Goal: Communication & Community: Ask a question

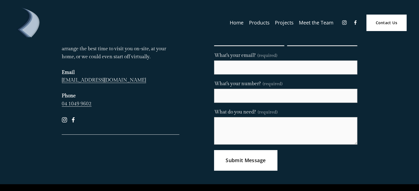
scroll to position [55, 0]
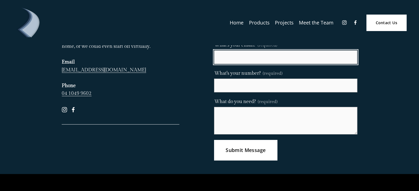
click at [247, 60] on input "What's your email? (required)" at bounding box center [285, 57] width 143 height 14
type input "[PERSON_NAME][EMAIL_ADDRESS][DOMAIN_NAME]"
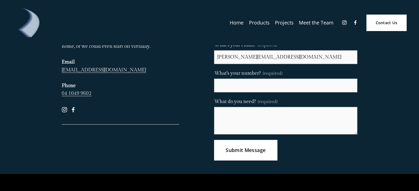
type input "[PERSON_NAME]"
type input "C"
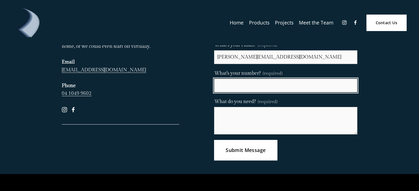
type input "3 1287 80396"
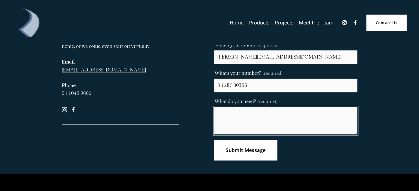
drag, startPoint x: 249, startPoint y: 123, endPoint x: 254, endPoint y: 146, distance: 24.1
click at [249, 124] on textarea "What do you need? (required)" at bounding box center [285, 121] width 143 height 28
paste textarea "Hi, I represent an SEO company that specializes in getting you AI citations and…"
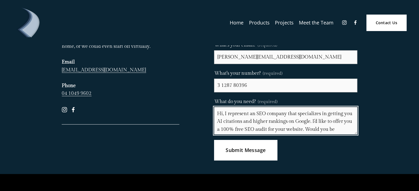
scroll to position [14, 0]
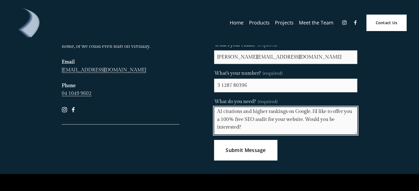
type textarea "Hi, I represent an SEO company that specializes in getting you AI citations and…"
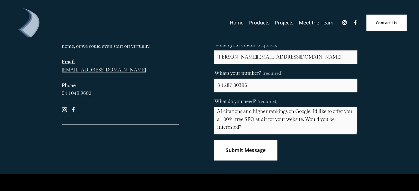
click at [235, 155] on button "Submit Message Submit Message" at bounding box center [245, 150] width 63 height 20
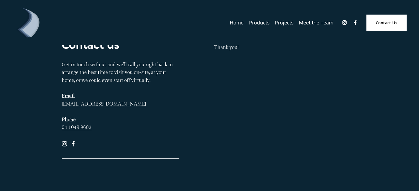
scroll to position [0, 0]
